Goal: Contribute content

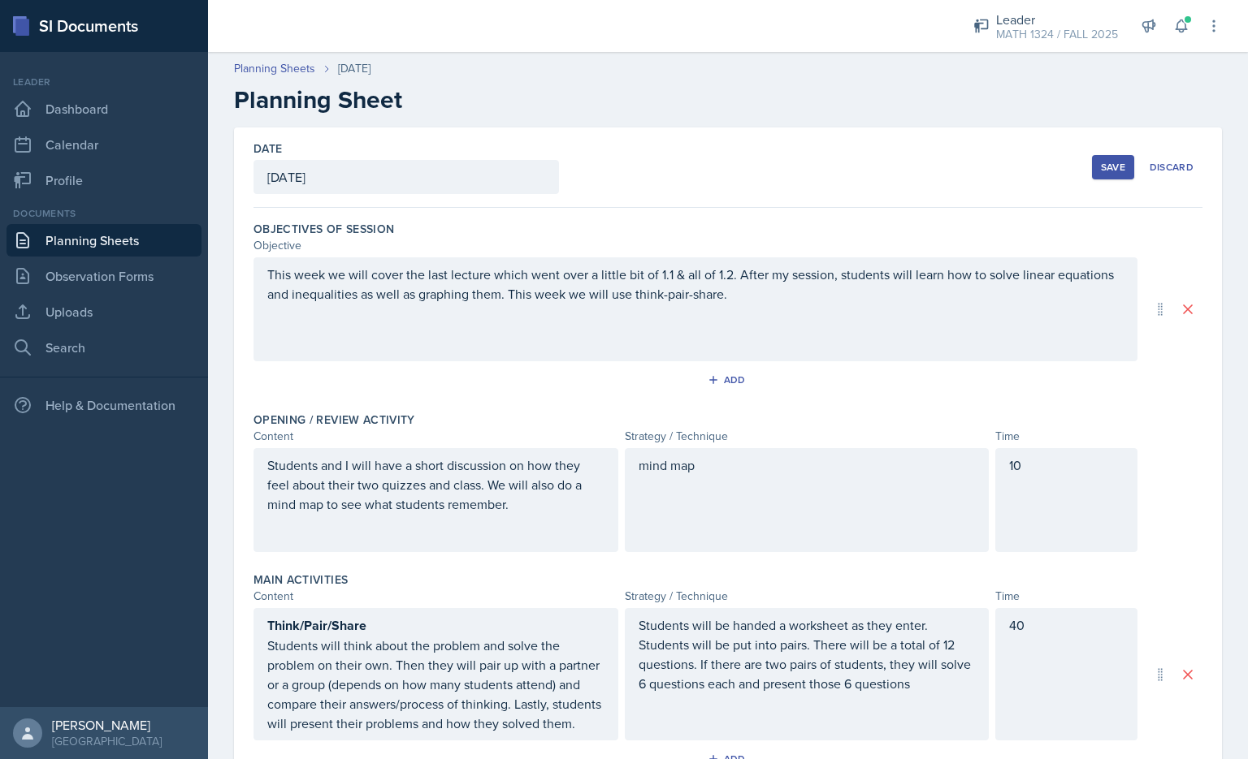
scroll to position [384, 0]
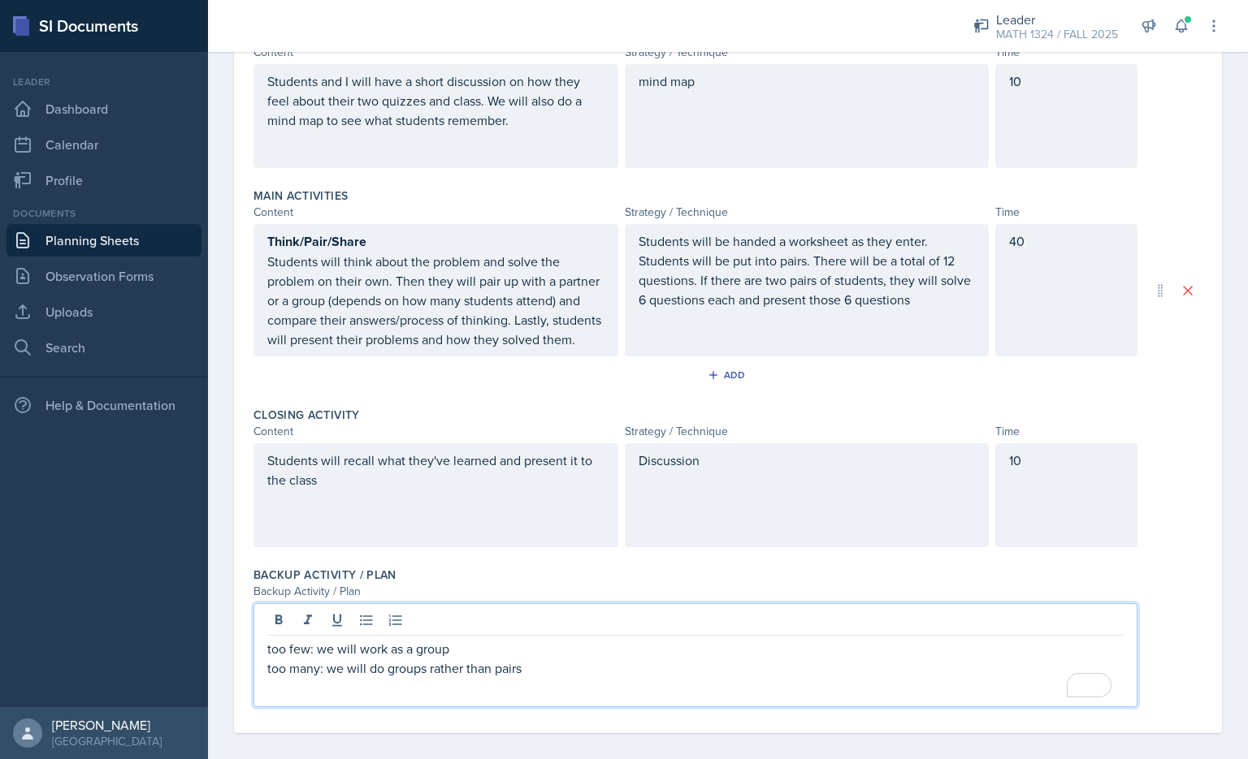
click at [945, 261] on p "Students will be handed a worksheet as they enter. Students will be put into pa…" at bounding box center [806, 270] width 337 height 78
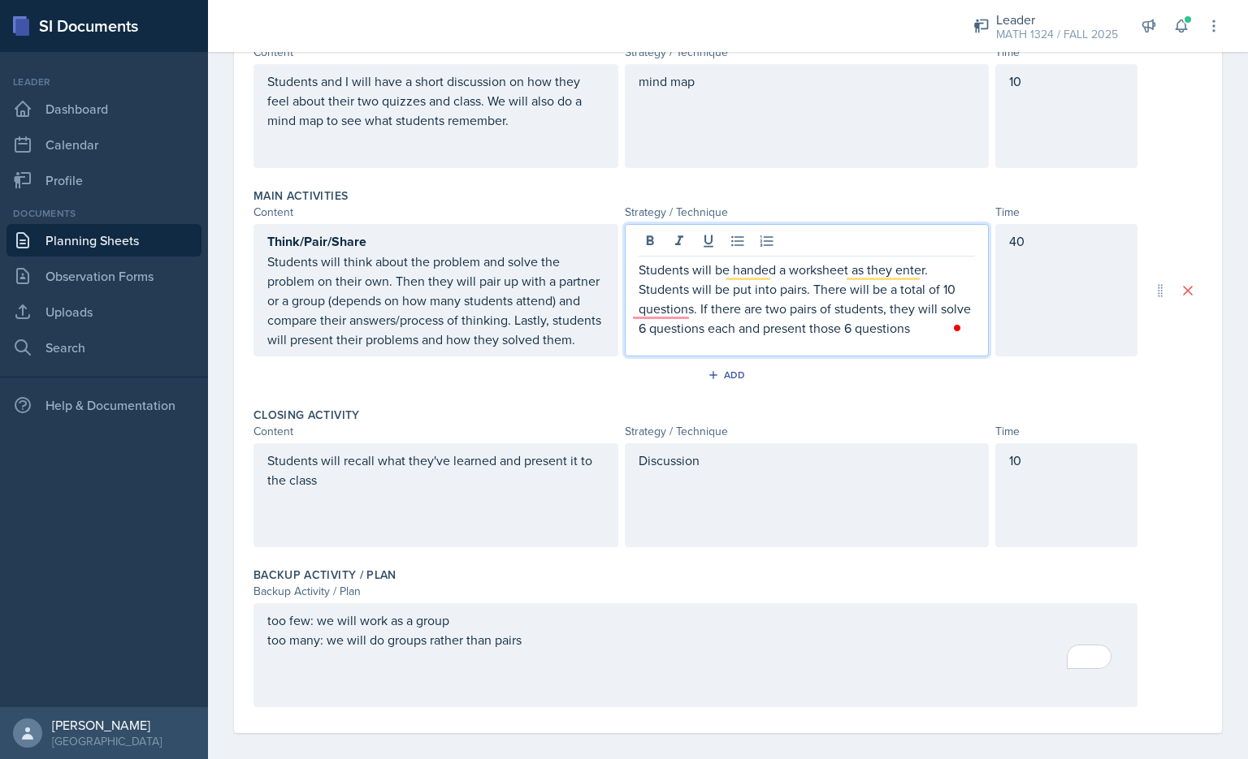
click at [646, 332] on p "Students will be handed a worksheet as they enter. Students will be put into pa…" at bounding box center [806, 299] width 337 height 78
click at [848, 329] on p "Students will be handed a worksheet as they enter. Students will be put into pa…" at bounding box center [806, 299] width 337 height 78
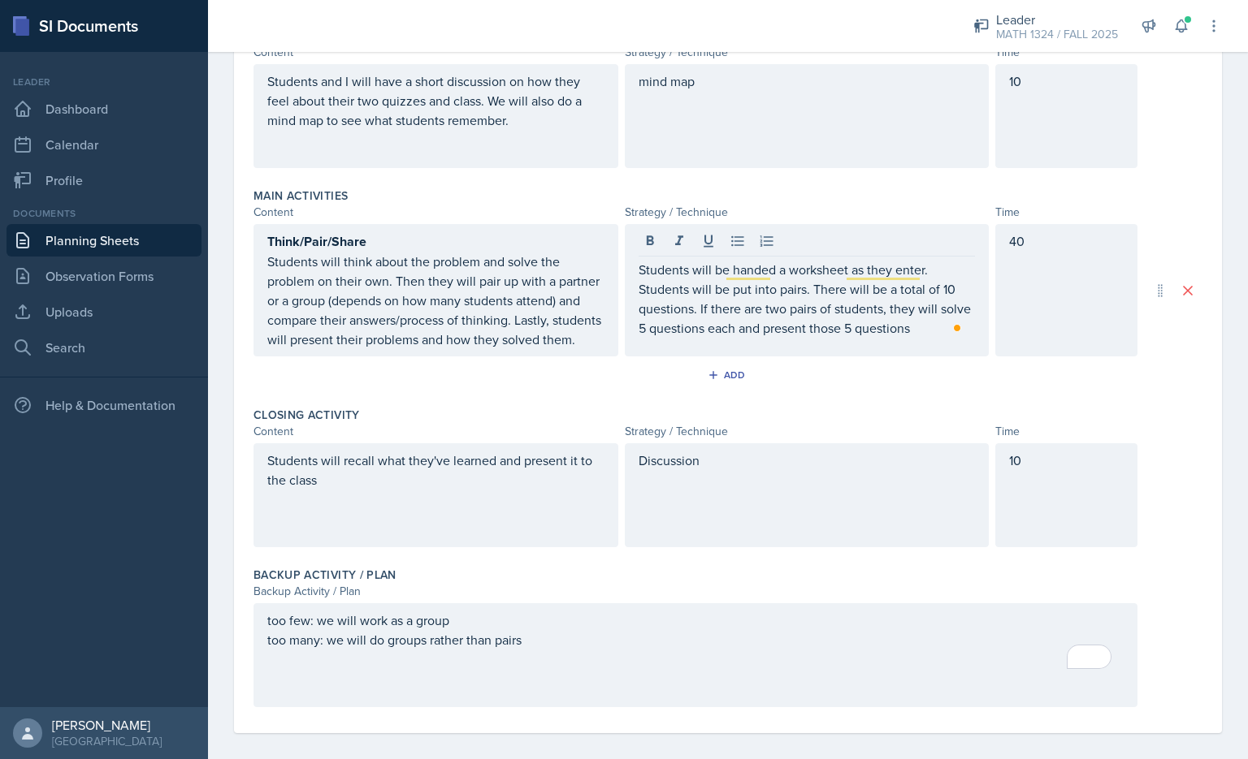
click at [892, 423] on div "Closing Activity" at bounding box center [727, 415] width 949 height 16
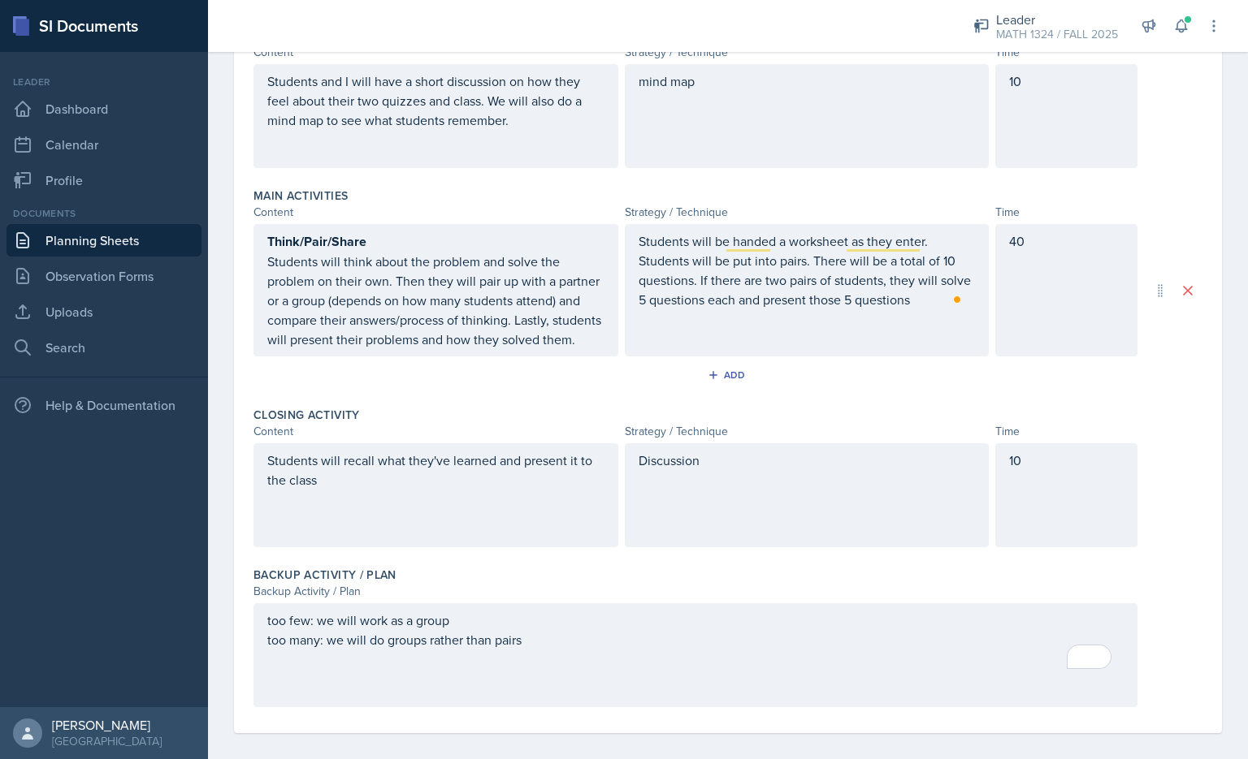
scroll to position [0, 0]
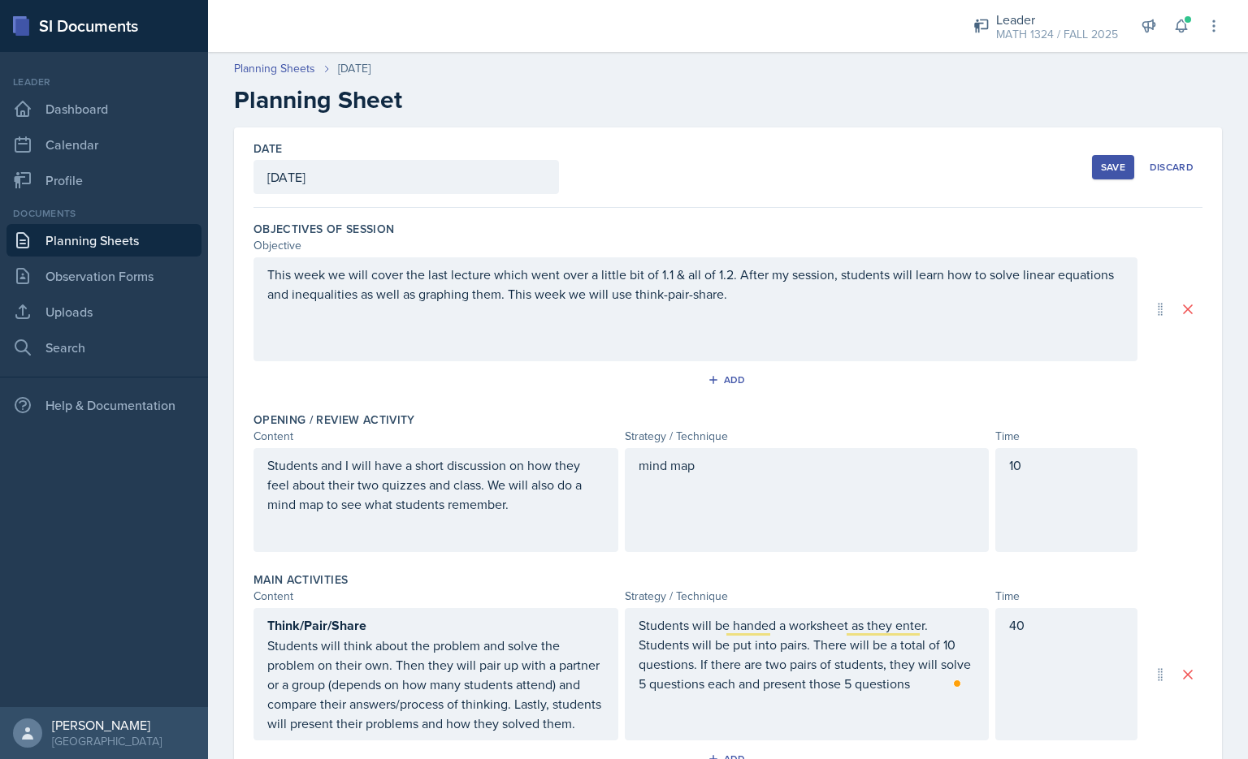
click at [1101, 169] on div "Save" at bounding box center [1113, 167] width 24 height 13
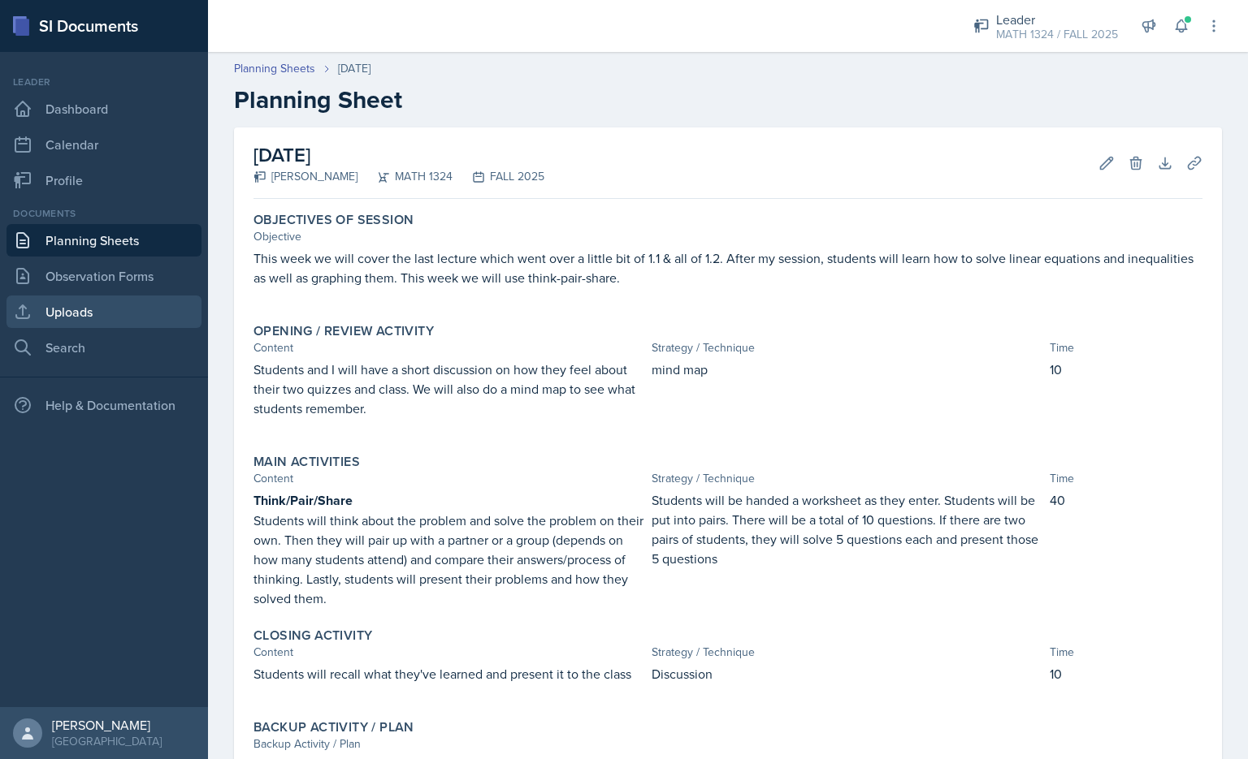
click at [13, 303] on icon at bounding box center [22, 311] width 19 height 19
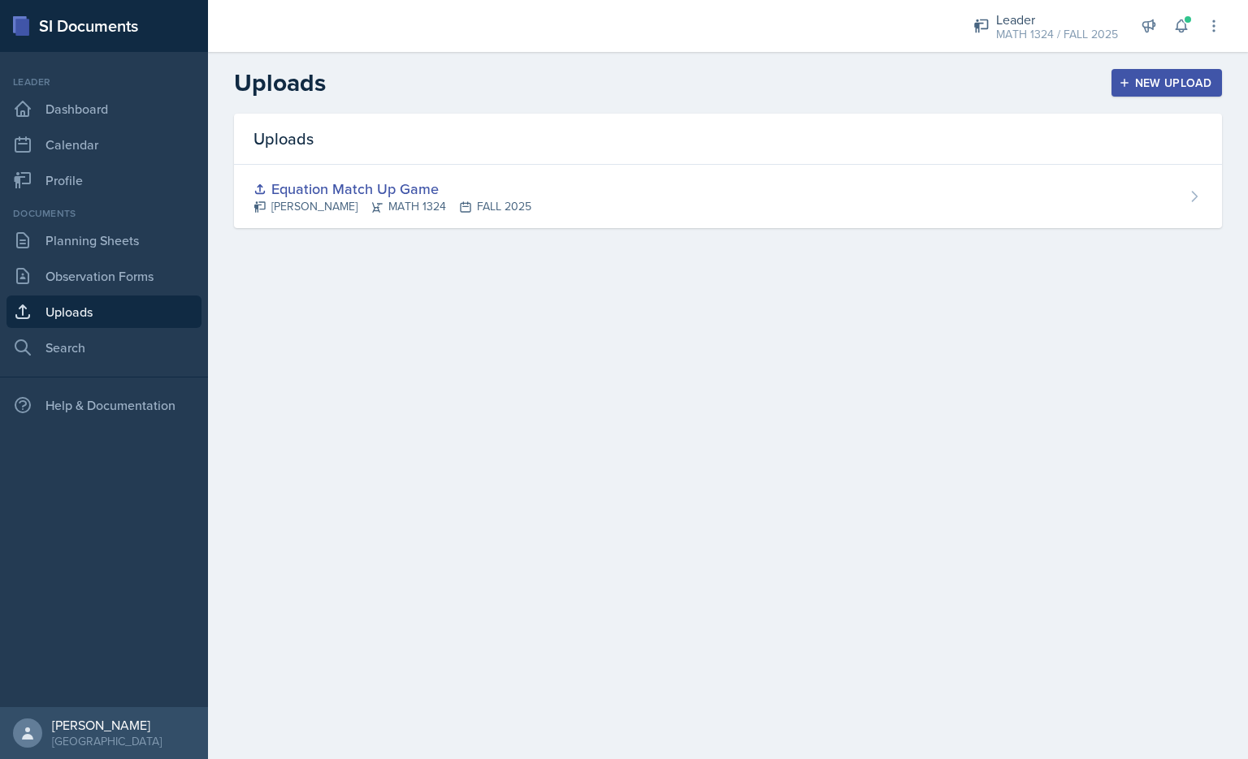
click at [1141, 76] on div "New Upload" at bounding box center [1167, 82] width 90 height 13
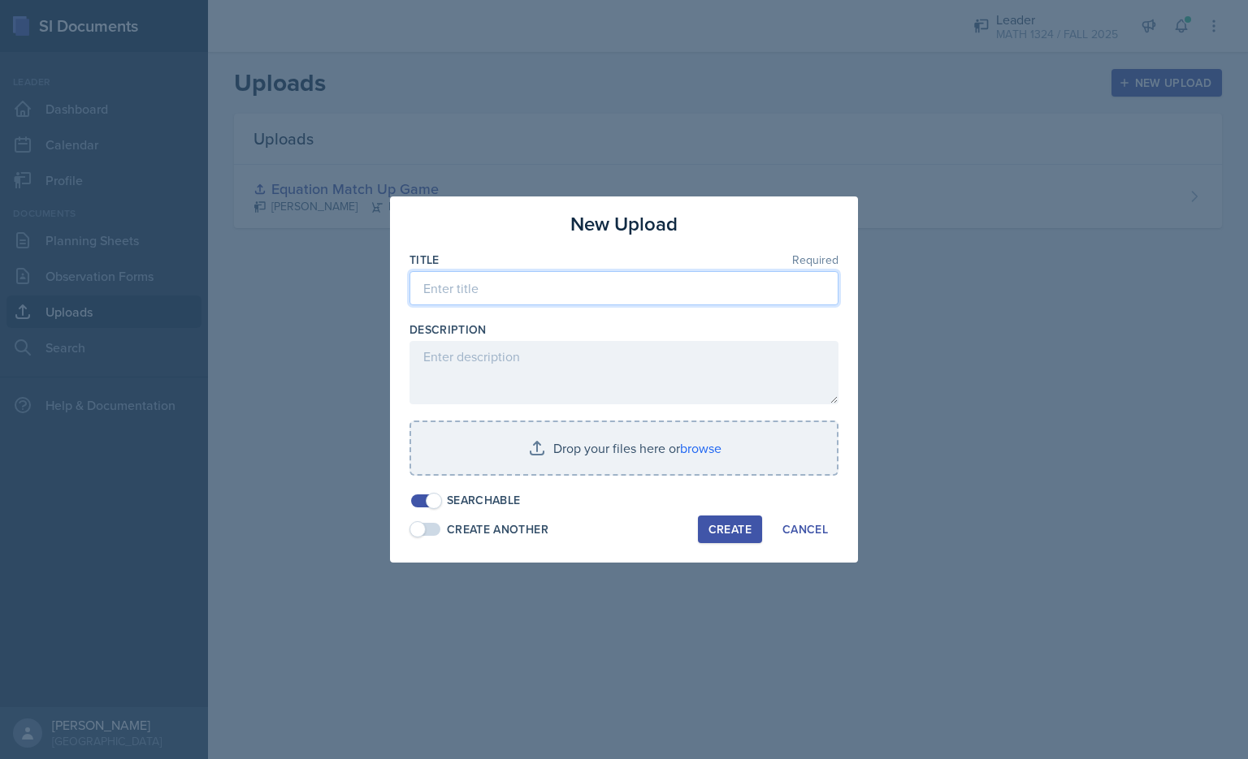
click at [655, 288] on input at bounding box center [623, 288] width 429 height 34
type input "p"
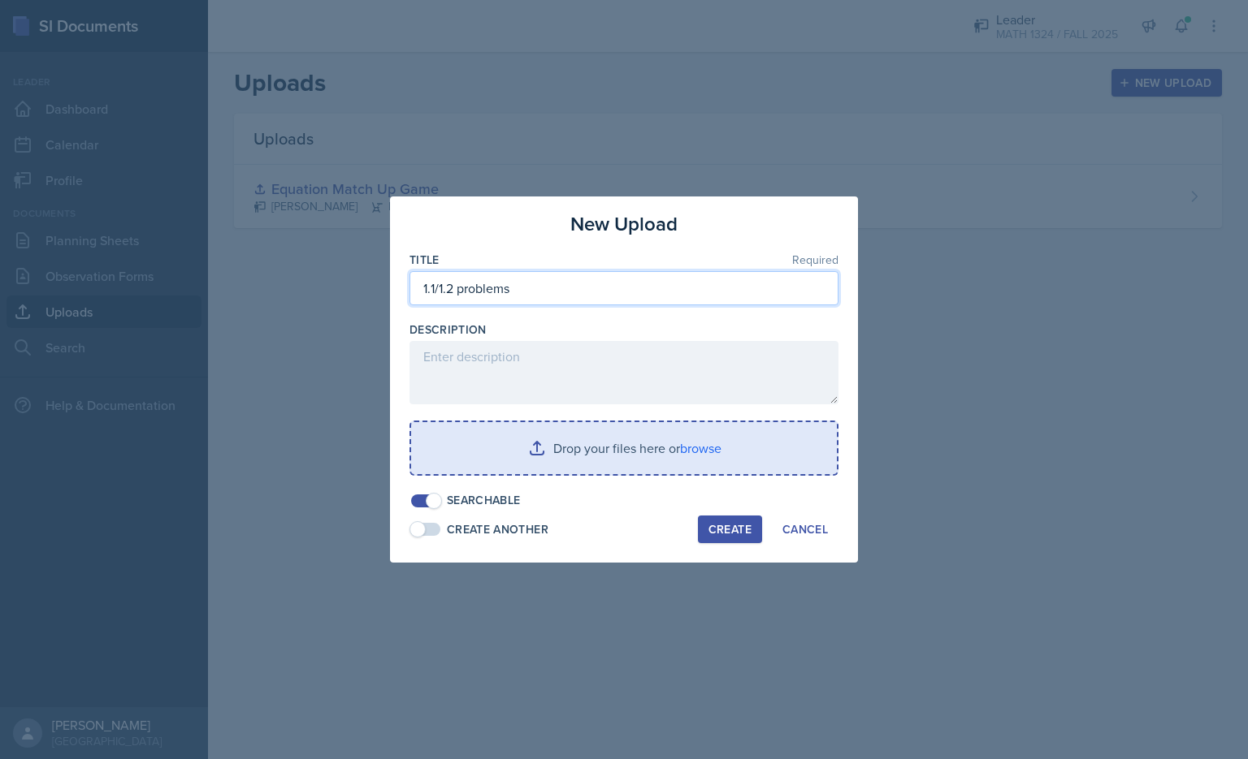
type input "1.1/1.2 problems"
click at [560, 458] on input "file" at bounding box center [624, 448] width 426 height 52
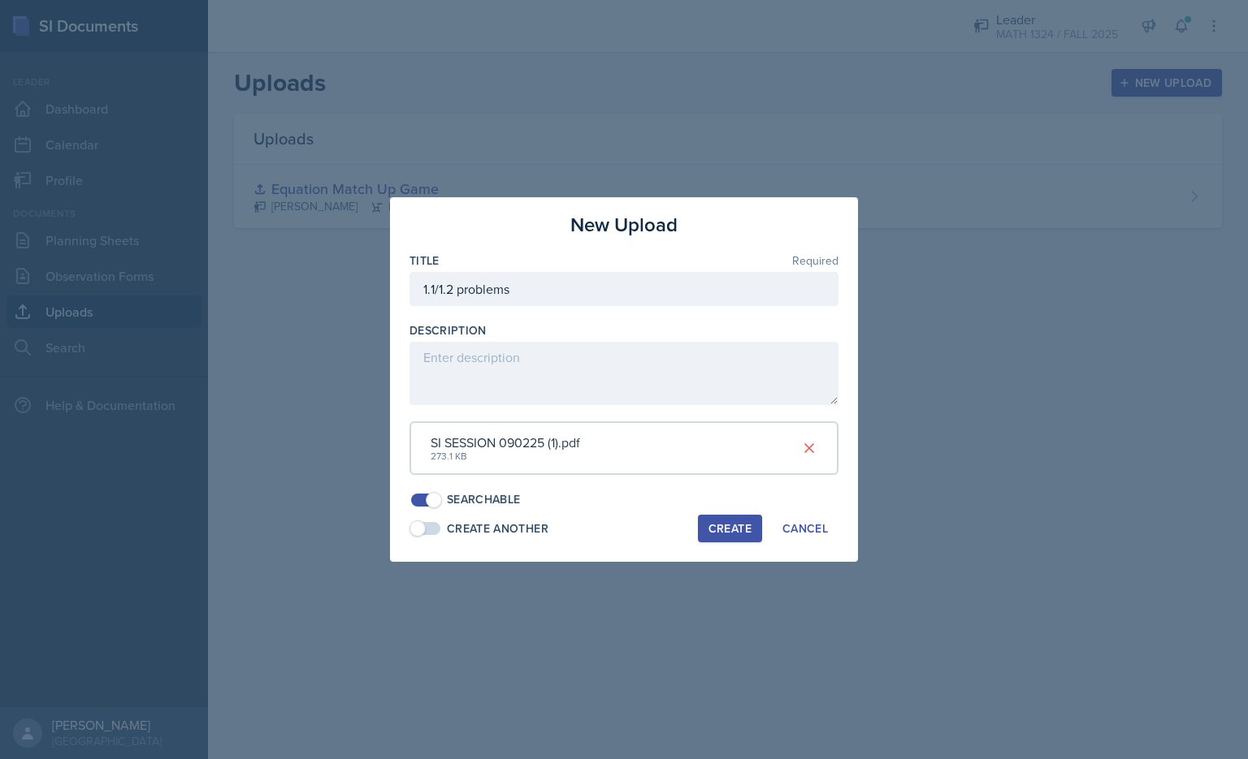
click at [732, 538] on button "Create" at bounding box center [730, 529] width 64 height 28
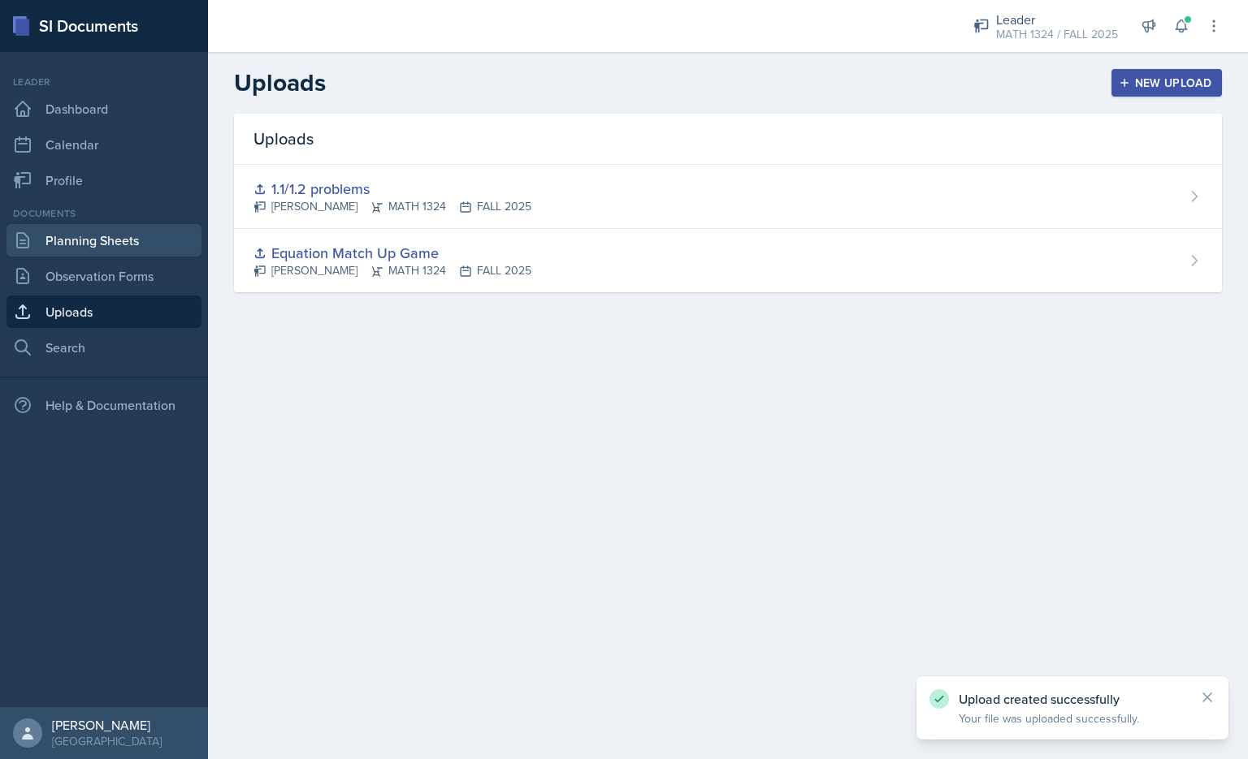
click at [105, 235] on link "Planning Sheets" at bounding box center [103, 240] width 195 height 32
